Goal: Find specific page/section: Find specific page/section

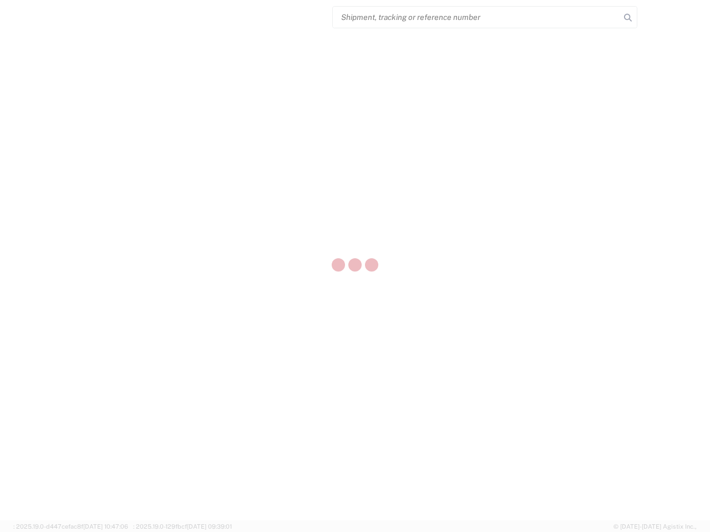
select select "US"
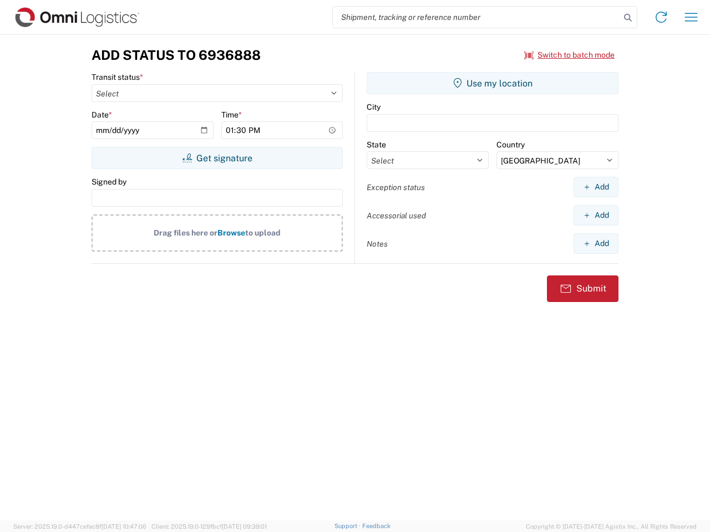
click at [476, 17] on input "search" at bounding box center [476, 17] width 287 height 21
click at [628, 18] on icon at bounding box center [628, 18] width 16 height 16
click at [661, 17] on icon at bounding box center [661, 17] width 18 height 18
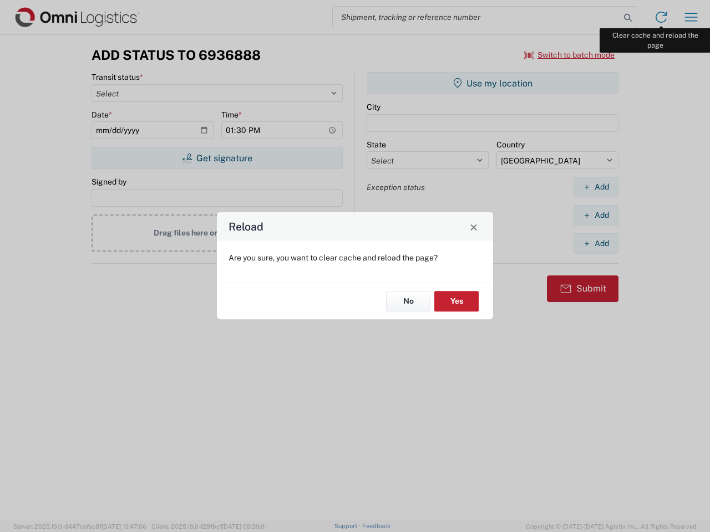
click at [691, 17] on div "Reload Are you sure, you want to clear cache and reload the page? No Yes" at bounding box center [355, 266] width 710 height 532
click at [570, 55] on div "Reload Are you sure, you want to clear cache and reload the page? No Yes" at bounding box center [355, 266] width 710 height 532
click at [217, 158] on div "Reload Are you sure, you want to clear cache and reload the page? No Yes" at bounding box center [355, 266] width 710 height 532
click at [493, 83] on div "Reload Are you sure, you want to clear cache and reload the page? No Yes" at bounding box center [355, 266] width 710 height 532
click at [596, 187] on div "Reload Are you sure, you want to clear cache and reload the page? No Yes" at bounding box center [355, 266] width 710 height 532
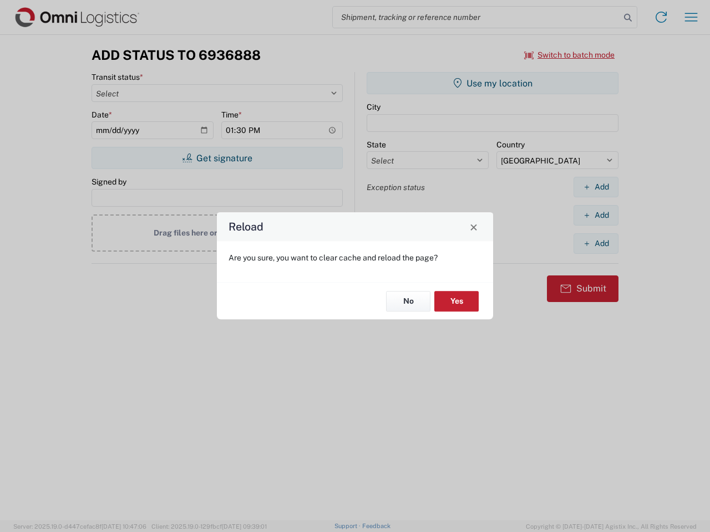
click at [596, 215] on div "Reload Are you sure, you want to clear cache and reload the page? No Yes" at bounding box center [355, 266] width 710 height 532
click at [596, 243] on div "Reload Are you sure, you want to clear cache and reload the page? No Yes" at bounding box center [355, 266] width 710 height 532
